Goal: Transaction & Acquisition: Download file/media

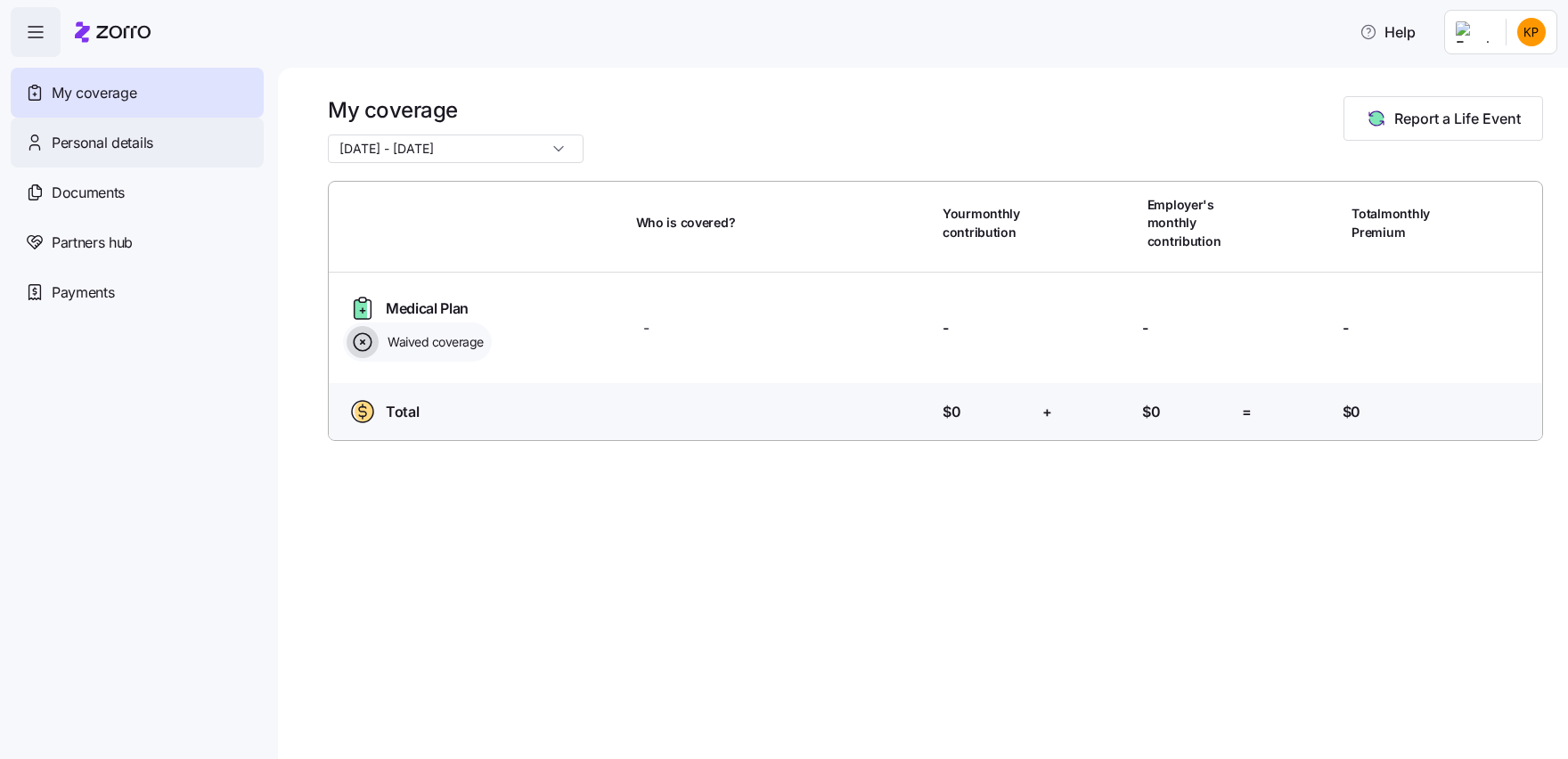
drag, startPoint x: 120, startPoint y: 145, endPoint x: 118, endPoint y: 158, distance: 13.2
click at [120, 145] on span "Personal details" at bounding box center [102, 143] width 102 height 22
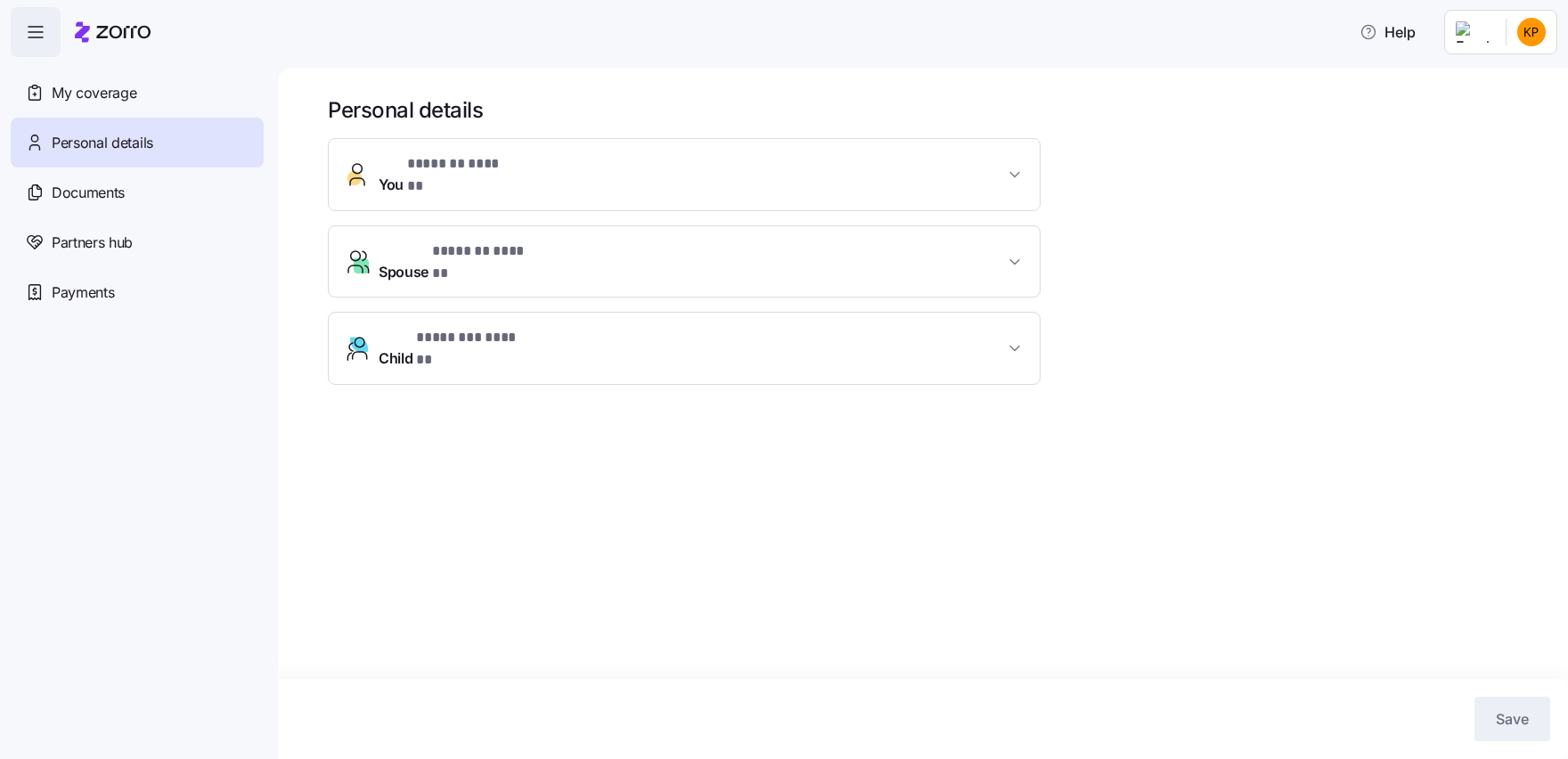
click at [105, 197] on span "Documents" at bounding box center [88, 192] width 73 height 22
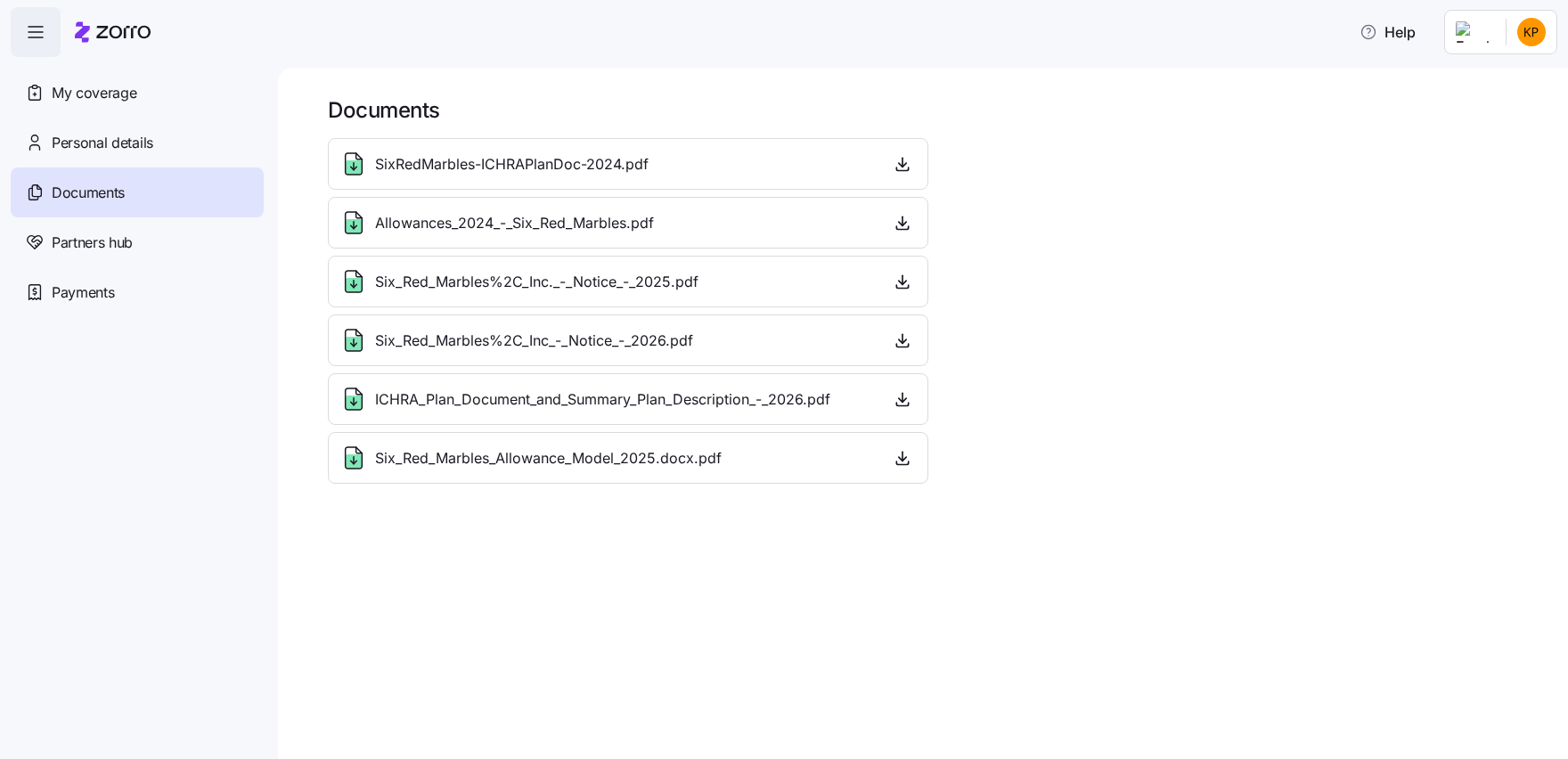
click at [587, 343] on span "Six_Red_Marbles%2C_Inc_-_Notice_-_2026.pdf" at bounding box center [534, 341] width 318 height 22
click at [903, 338] on icon "button" at bounding box center [903, 339] width 0 height 9
click at [908, 457] on icon "button" at bounding box center [902, 457] width 18 height 18
